Goal: Task Accomplishment & Management: Complete application form

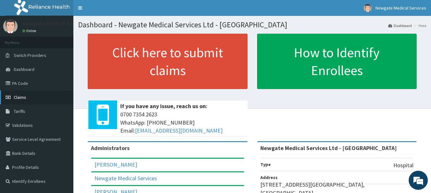
click at [21, 98] on span "Claims" at bounding box center [20, 98] width 12 height 6
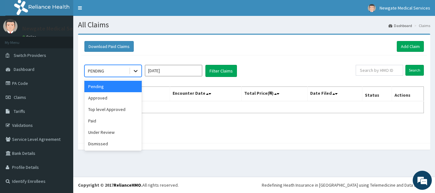
click at [134, 69] on icon at bounding box center [136, 71] width 6 height 6
click at [108, 100] on div "Approved" at bounding box center [112, 97] width 57 height 11
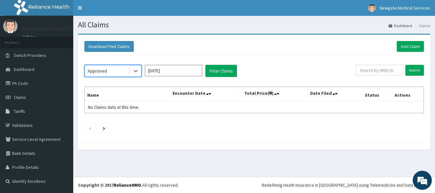
click at [189, 71] on input "[DATE]" at bounding box center [173, 70] width 57 height 11
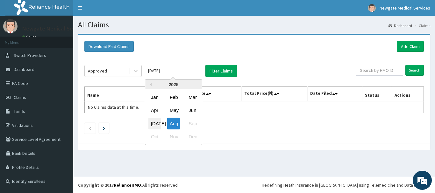
click at [157, 123] on div "Jul" at bounding box center [155, 124] width 13 height 12
type input "Jul 2025"
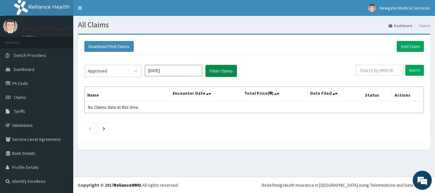
click at [221, 73] on button "Filter Claims" at bounding box center [222, 71] width 32 height 12
click at [410, 45] on link "Add Claim" at bounding box center [410, 46] width 27 height 11
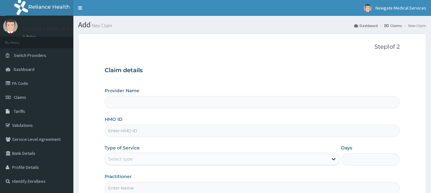
type input "Newgate Medical Services Ltd - Ikorodu"
paste input "OHT/12472/A"
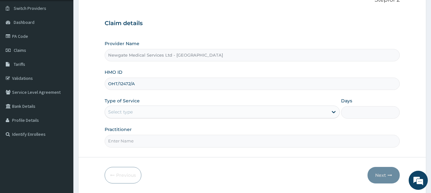
scroll to position [64, 0]
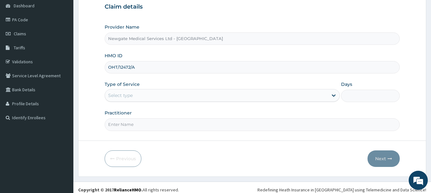
type input "OHT/12472/A"
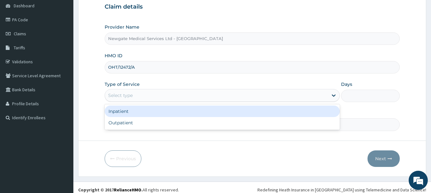
click at [162, 99] on div "Select type" at bounding box center [216, 96] width 223 height 10
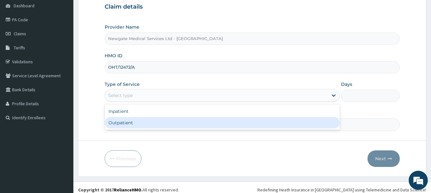
click at [127, 123] on div "Outpatient" at bounding box center [222, 122] width 235 height 11
type input "1"
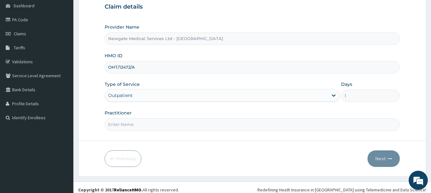
scroll to position [0, 0]
click at [151, 126] on input "Practitioner" at bounding box center [252, 125] width 295 height 12
type input "[PERSON_NAME]"
click at [379, 163] on button "Next" at bounding box center [383, 159] width 32 height 17
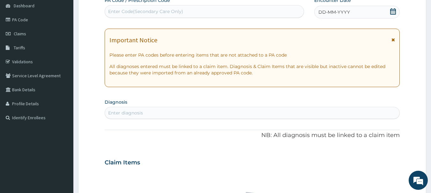
click at [392, 12] on icon at bounding box center [392, 11] width 6 height 6
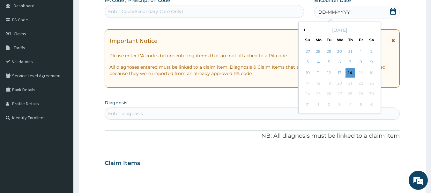
click at [304, 30] on button "Previous Month" at bounding box center [302, 29] width 3 height 3
click at [330, 73] on div "15" at bounding box center [329, 73] width 10 height 10
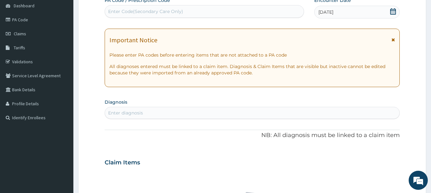
click at [152, 115] on div "Enter diagnosis" at bounding box center [252, 113] width 294 height 10
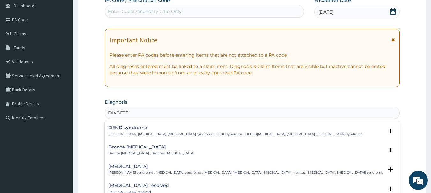
type input "DIABETES"
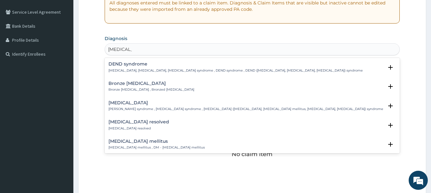
click at [132, 145] on div "Diabetes mellitus Diabetes mellitus , DM - Diabetes mellitus" at bounding box center [156, 144] width 96 height 11
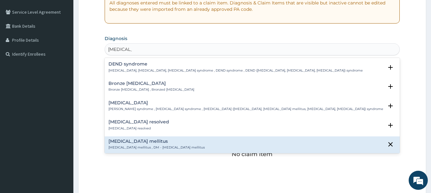
click at [133, 144] on h4 "Diabetes mellitus" at bounding box center [156, 141] width 96 height 5
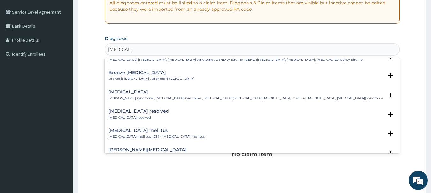
scroll to position [0, 0]
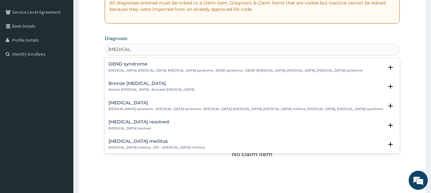
click at [123, 142] on h4 "Diabetes mellitus" at bounding box center [156, 141] width 96 height 5
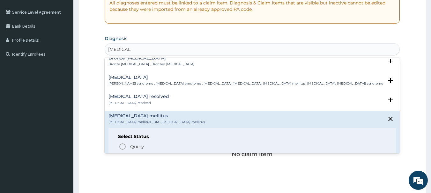
scroll to position [38, 0]
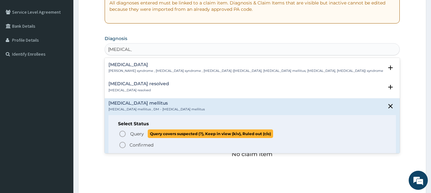
click at [124, 134] on icon "status option query" at bounding box center [123, 134] width 8 height 8
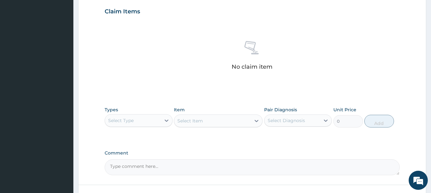
scroll to position [255, 0]
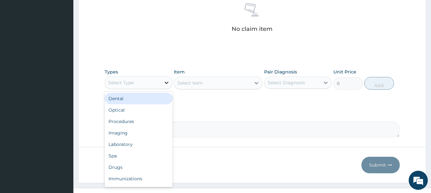
click at [163, 82] on icon at bounding box center [166, 83] width 6 height 6
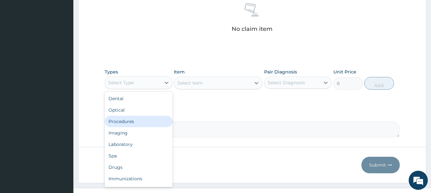
click at [129, 122] on div "Procedures" at bounding box center [139, 121] width 68 height 11
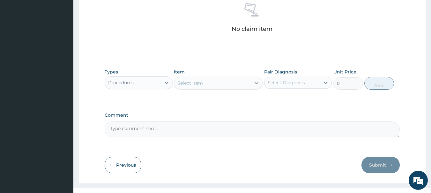
click at [255, 83] on icon at bounding box center [256, 83] width 4 height 2
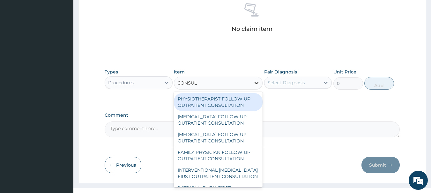
type input "CONSULT"
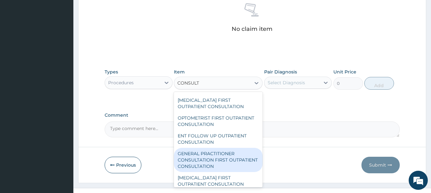
click at [212, 172] on div "GENERAL PRACTITIONER CONSULTATION FIRST OUTPATIENT CONSULTATION" at bounding box center [218, 160] width 89 height 24
type input "3000"
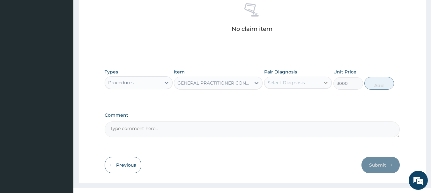
click at [325, 82] on icon at bounding box center [325, 83] width 6 height 6
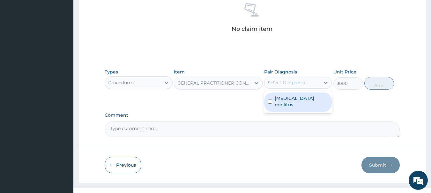
click at [271, 100] on input "checkbox" at bounding box center [270, 102] width 4 height 4
checkbox input "true"
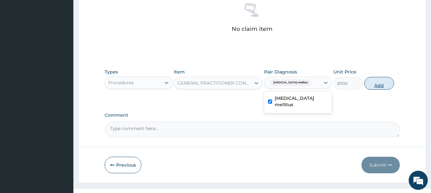
click at [371, 84] on button "Add" at bounding box center [379, 83] width 30 height 13
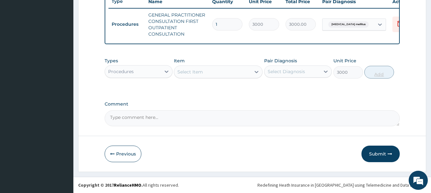
type input "0"
click at [166, 70] on icon at bounding box center [166, 72] width 6 height 6
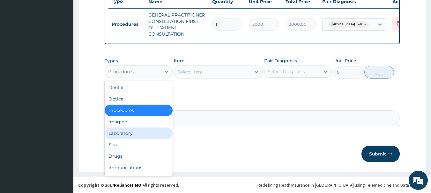
click at [129, 134] on div "Laboratory" at bounding box center [139, 133] width 68 height 11
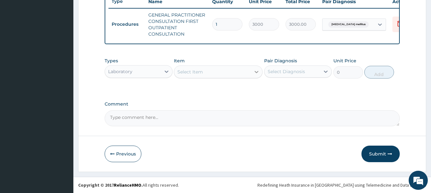
click at [255, 71] on icon at bounding box center [256, 72] width 6 height 6
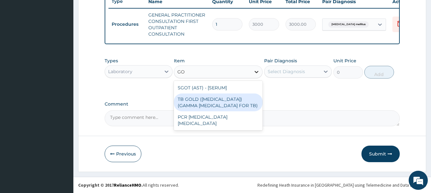
type input "G"
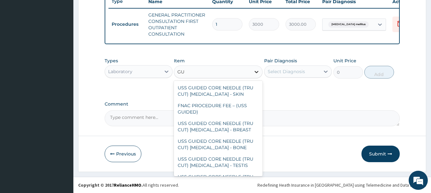
type input "G"
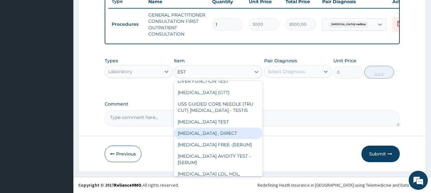
scroll to position [255, 0]
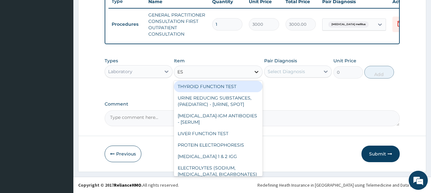
type input "E"
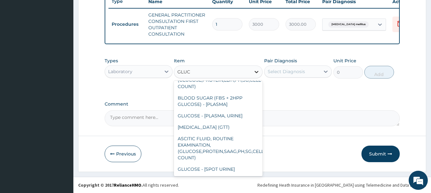
scroll to position [72, 0]
type input "GLUCO"
click at [212, 165] on div "GLUCOSE - [SPOT URINE]" at bounding box center [218, 169] width 89 height 11
type input "2000"
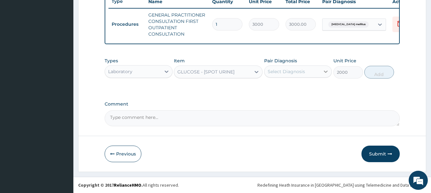
click at [324, 70] on icon at bounding box center [325, 72] width 6 height 6
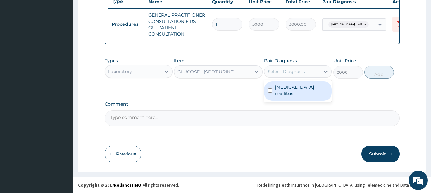
click at [271, 89] on input "checkbox" at bounding box center [270, 91] width 4 height 4
checkbox input "true"
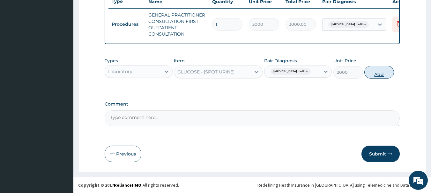
click at [383, 70] on button "Add" at bounding box center [379, 72] width 30 height 13
type input "0"
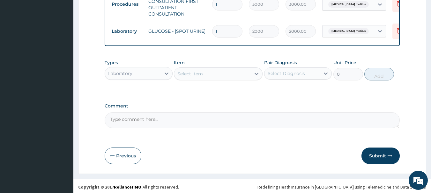
scroll to position [272, 0]
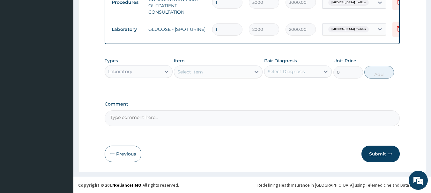
click at [378, 155] on button "Submit" at bounding box center [380, 154] width 38 height 17
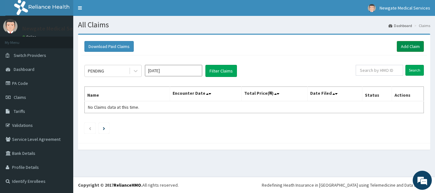
click at [409, 44] on link "Add Claim" at bounding box center [410, 46] width 27 height 11
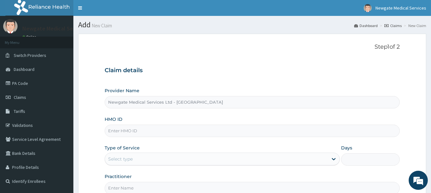
paste input "SBG/10714/A"
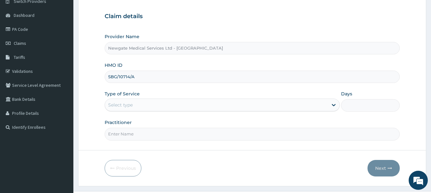
scroll to position [64, 0]
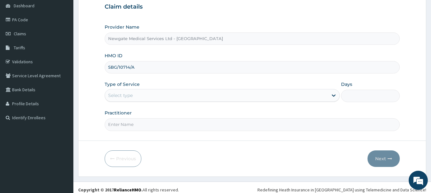
type input "SBG/10714/A"
click at [152, 94] on div "Select type" at bounding box center [216, 96] width 223 height 10
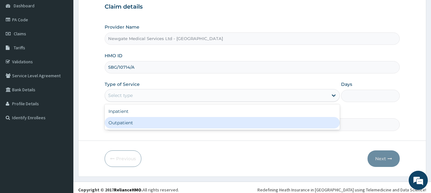
click at [127, 121] on div "Outpatient" at bounding box center [222, 122] width 235 height 11
type input "1"
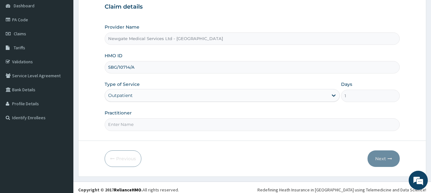
click at [150, 128] on input "Practitioner" at bounding box center [252, 125] width 295 height 12
type input "[PERSON_NAME]"
click at [381, 161] on button "Next" at bounding box center [383, 159] width 32 height 17
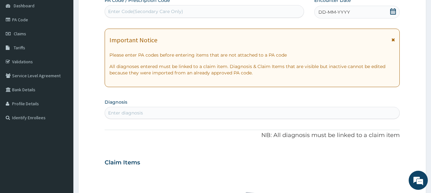
click at [394, 11] on icon at bounding box center [392, 11] width 6 height 6
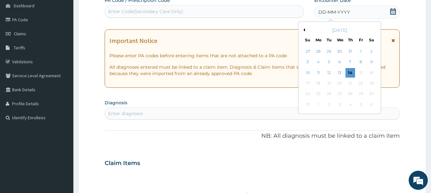
click at [304, 30] on button "Previous Month" at bounding box center [302, 29] width 3 height 3
click at [328, 72] on div "15" at bounding box center [329, 73] width 10 height 10
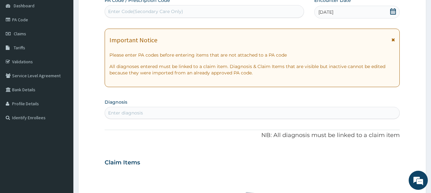
click at [149, 110] on div "Enter diagnosis" at bounding box center [252, 113] width 294 height 10
type input "MALA"
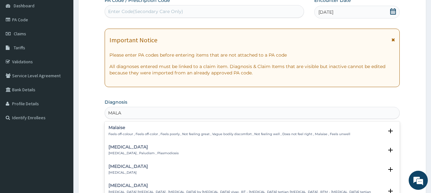
click at [120, 149] on h4 "[MEDICAL_DATA]" at bounding box center [143, 147] width 70 height 5
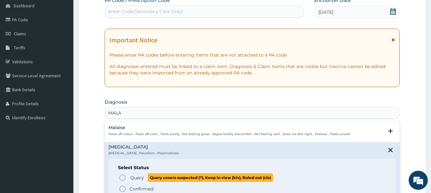
click at [123, 177] on icon "status option query" at bounding box center [123, 178] width 8 height 8
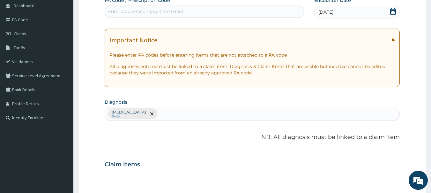
click at [159, 116] on div "[MEDICAL_DATA] Query" at bounding box center [252, 113] width 294 height 13
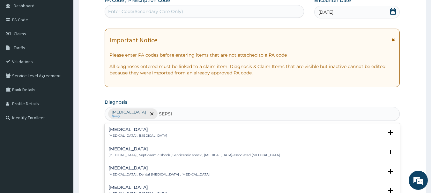
type input "[MEDICAL_DATA]"
click at [119, 134] on div "[MEDICAL_DATA] [MEDICAL_DATA] , [MEDICAL_DATA]" at bounding box center [137, 132] width 59 height 11
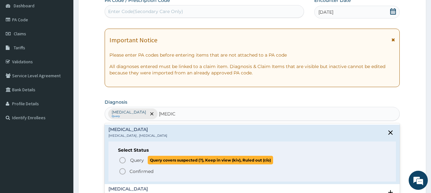
click at [123, 160] on icon "status option query" at bounding box center [123, 161] width 8 height 8
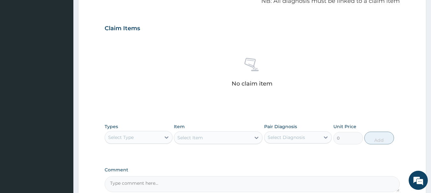
scroll to position [255, 0]
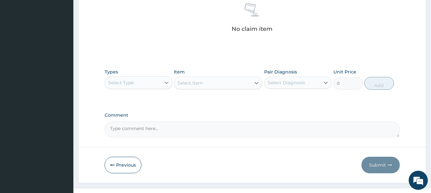
click at [166, 83] on icon at bounding box center [166, 83] width 4 height 2
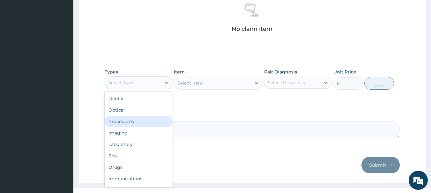
click at [123, 123] on div "Procedures" at bounding box center [139, 121] width 68 height 11
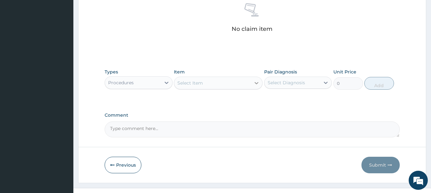
click at [257, 85] on icon at bounding box center [256, 83] width 6 height 6
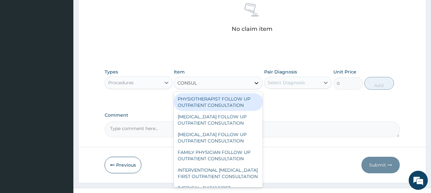
type input "CONSULT"
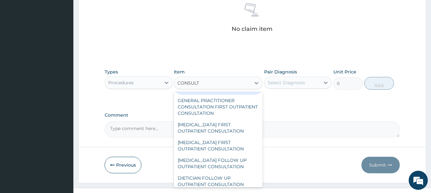
scroll to position [319, 0]
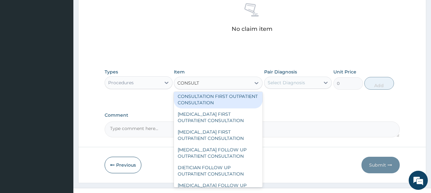
click at [205, 109] on div "GENERAL PRACTITIONER CONSULTATION FIRST OUTPATIENT CONSULTATION" at bounding box center [218, 96] width 89 height 24
type input "3000"
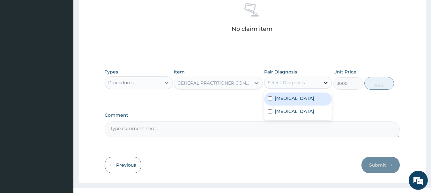
click at [324, 83] on icon at bounding box center [325, 83] width 6 height 6
click at [272, 98] on input "checkbox" at bounding box center [270, 99] width 4 height 4
checkbox input "true"
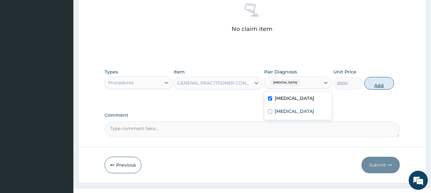
click at [381, 83] on button "Add" at bounding box center [379, 83] width 30 height 13
type input "0"
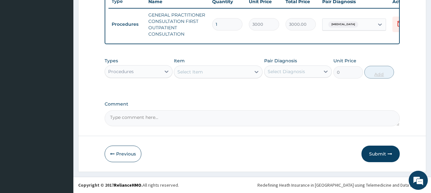
scroll to position [250, 0]
click at [165, 71] on icon at bounding box center [166, 72] width 4 height 2
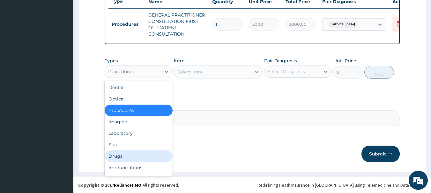
click at [134, 157] on div "Drugs" at bounding box center [139, 156] width 68 height 11
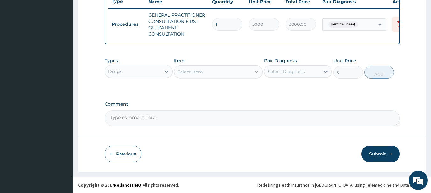
click at [255, 74] on icon at bounding box center [256, 72] width 6 height 6
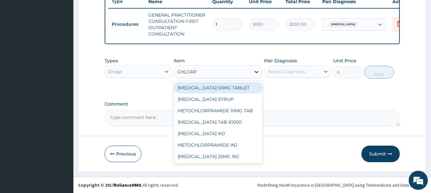
type input "CHLORPH"
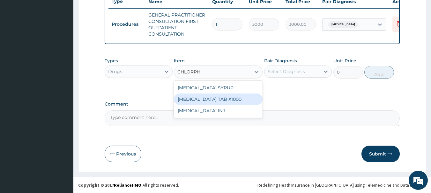
click at [234, 100] on div "[MEDICAL_DATA] TAB X1000" at bounding box center [218, 99] width 89 height 11
type input "52.5"
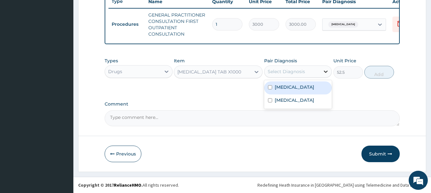
click at [325, 73] on icon at bounding box center [325, 72] width 6 height 6
click at [269, 87] on input "checkbox" at bounding box center [270, 87] width 4 height 4
checkbox input "true"
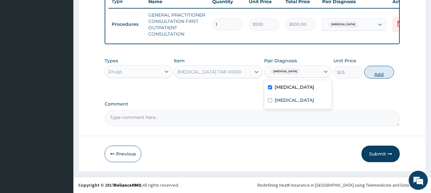
click at [378, 73] on button "Add" at bounding box center [379, 72] width 30 height 13
type input "0"
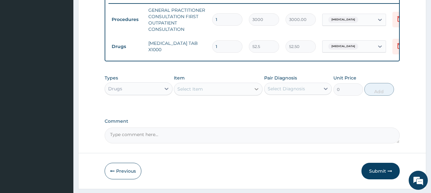
type input "10"
type input "525.00"
type input "10"
click at [253, 92] on icon at bounding box center [256, 89] width 6 height 6
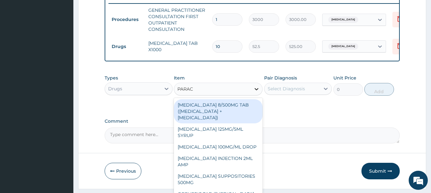
type input "PARACE"
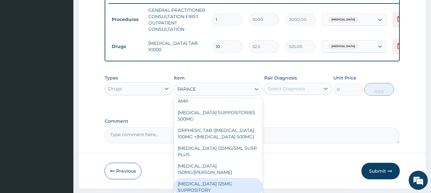
scroll to position [79, 0]
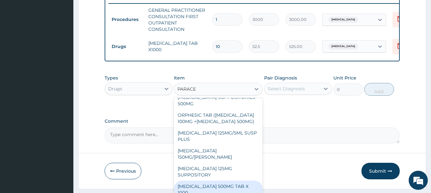
click at [228, 182] on div "[MEDICAL_DATA] 500MG TAB X 1000" at bounding box center [218, 190] width 89 height 18
type input "11.02499961853027"
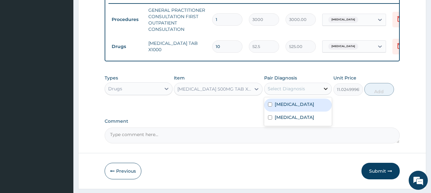
click at [324, 95] on div at bounding box center [325, 88] width 11 height 11
click at [270, 107] on input "checkbox" at bounding box center [270, 105] width 4 height 4
checkbox input "true"
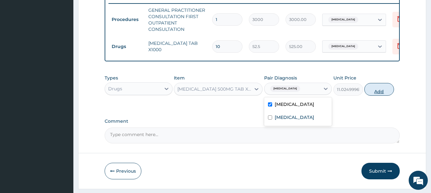
click at [380, 96] on button "Add" at bounding box center [379, 89] width 30 height 13
type input "0"
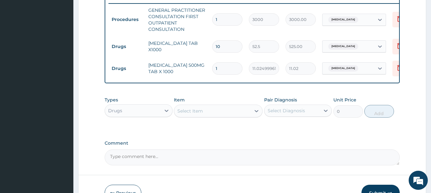
type input "18"
type input "198.45"
type input "18"
click at [255, 112] on icon at bounding box center [256, 111] width 4 height 2
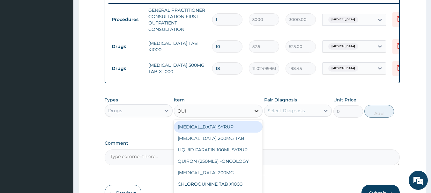
type input "QUIN"
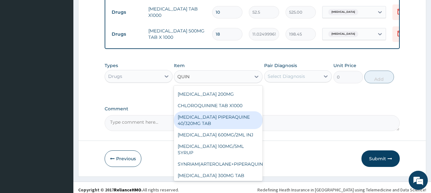
scroll to position [289, 0]
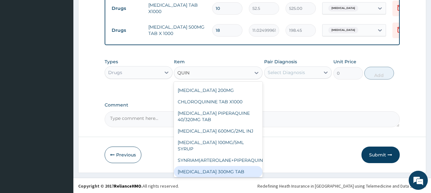
click at [202, 169] on div "[MEDICAL_DATA] 300MG TAB" at bounding box center [218, 171] width 89 height 11
type input "105"
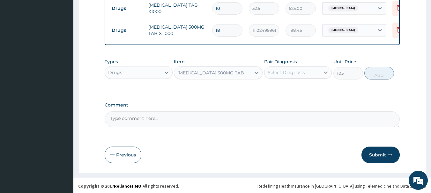
click at [324, 74] on icon at bounding box center [326, 73] width 4 height 2
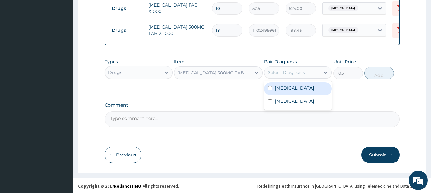
click at [269, 91] on input "checkbox" at bounding box center [270, 88] width 4 height 4
checkbox input "true"
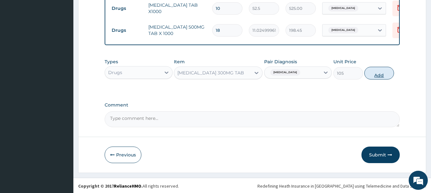
click at [382, 80] on button "Add" at bounding box center [379, 73] width 30 height 13
type input "0"
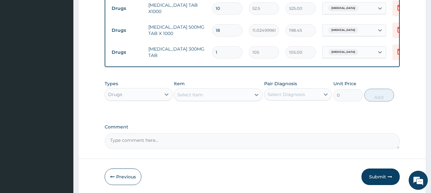
type input "12"
type input "1260.00"
type input "12"
click at [167, 96] on icon at bounding box center [166, 95] width 4 height 2
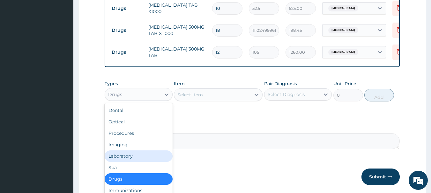
click at [139, 162] on div "Laboratory" at bounding box center [139, 156] width 68 height 11
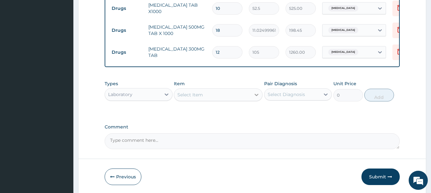
click at [256, 96] on icon at bounding box center [256, 95] width 4 height 2
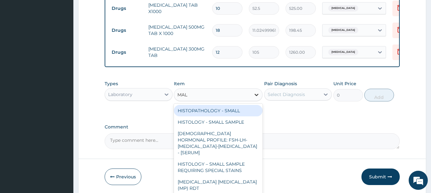
type input "MALA"
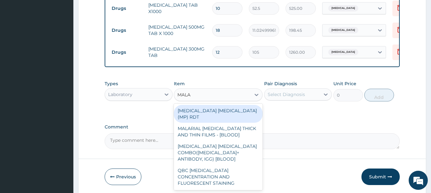
click at [236, 115] on div "[MEDICAL_DATA] [MEDICAL_DATA] (MP) RDT" at bounding box center [218, 114] width 89 height 18
type input "1500"
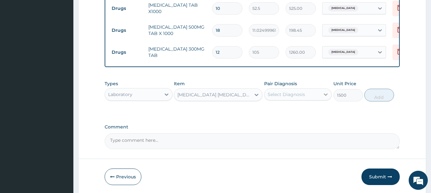
click at [324, 98] on icon at bounding box center [325, 94] width 6 height 6
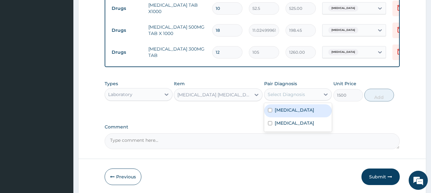
click at [270, 112] on input "checkbox" at bounding box center [270, 110] width 4 height 4
checkbox input "true"
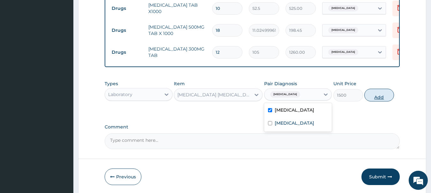
click at [377, 102] on button "Add" at bounding box center [379, 95] width 30 height 13
type input "0"
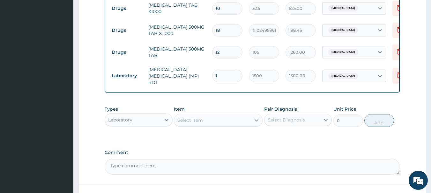
click at [254, 122] on icon at bounding box center [256, 120] width 6 height 6
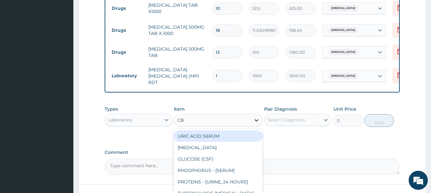
type input "CBC"
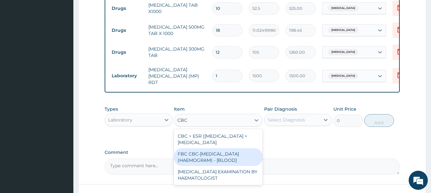
click at [231, 163] on div "FBC CBC-[MEDICAL_DATA] (HAEMOGRAM) - [BLOOD]" at bounding box center [218, 158] width 89 height 18
type input "3000"
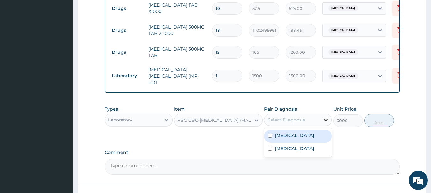
click at [325, 121] on icon at bounding box center [326, 120] width 4 height 2
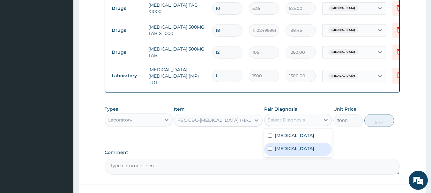
click at [269, 149] on input "checkbox" at bounding box center [270, 149] width 4 height 4
checkbox input "true"
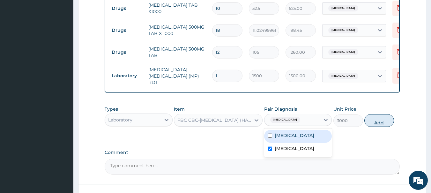
click at [389, 123] on button "Add" at bounding box center [379, 120] width 30 height 13
type input "0"
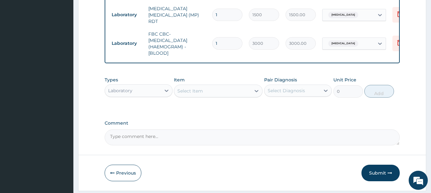
scroll to position [370, 0]
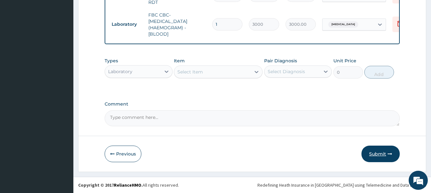
click at [374, 157] on button "Submit" at bounding box center [380, 154] width 38 height 17
